Goal: Transaction & Acquisition: Obtain resource

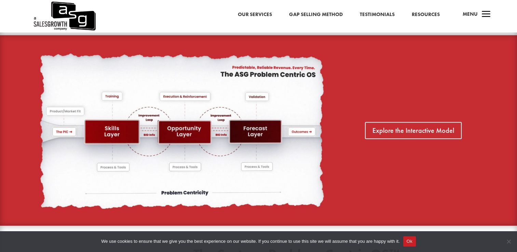
scroll to position [422, 0]
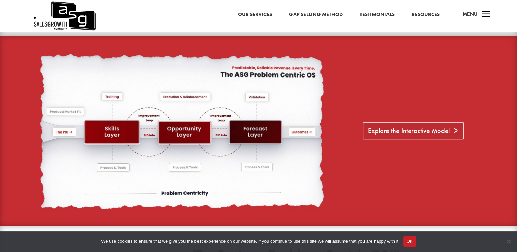
click at [384, 131] on link "Explore the Interactive Model" at bounding box center [412, 130] width 101 height 17
click at [430, 12] on link "Resources" at bounding box center [425, 14] width 28 height 9
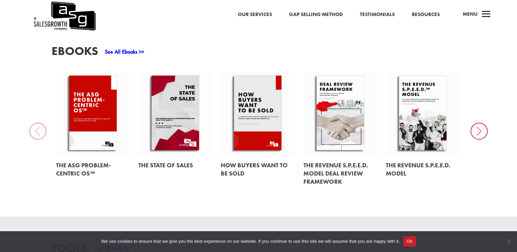
scroll to position [313, 0]
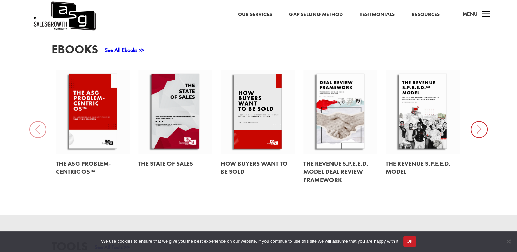
click at [93, 118] on link at bounding box center [93, 112] width 74 height 84
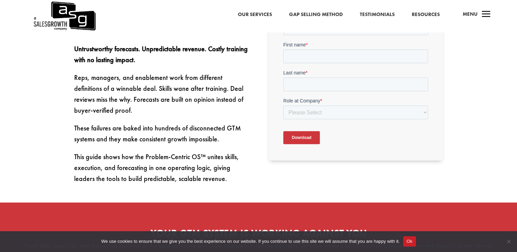
scroll to position [218, 0]
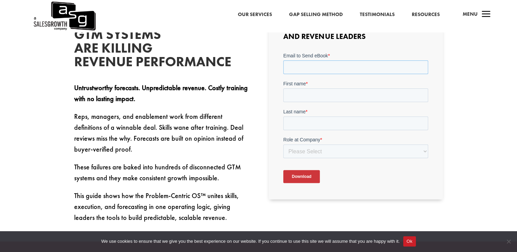
click at [326, 62] on input "Email to Send eBook *" at bounding box center [355, 67] width 145 height 14
type input "[PERSON_NAME][EMAIL_ADDRESS][PERSON_NAME][DOMAIN_NAME]"
click at [313, 96] on input "First name *" at bounding box center [355, 95] width 145 height 14
type input "Chris"
click at [309, 119] on input "Last name *" at bounding box center [355, 123] width 145 height 14
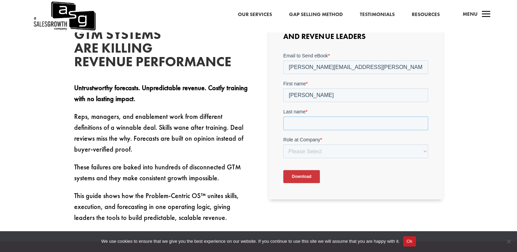
type input "Williams"
click at [309, 151] on select "Please Select C-Level (CRO, CSO, etc) Senior Leadership (VP of Sales, VP of Ena…" at bounding box center [355, 151] width 145 height 14
select select "Individual Contributor (AE, SDR, CSM, etc)"
click at [283, 144] on select "Please Select C-Level (CRO, CSO, etc) Senior Leadership (VP of Sales, VP of Ena…" at bounding box center [355, 151] width 145 height 14
click at [303, 178] on input "Download" at bounding box center [301, 176] width 37 height 13
